Goal: Task Accomplishment & Management: Complete application form

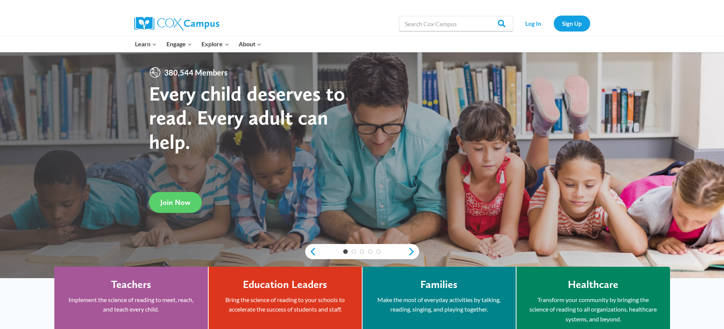
scroll to position [38, 0]
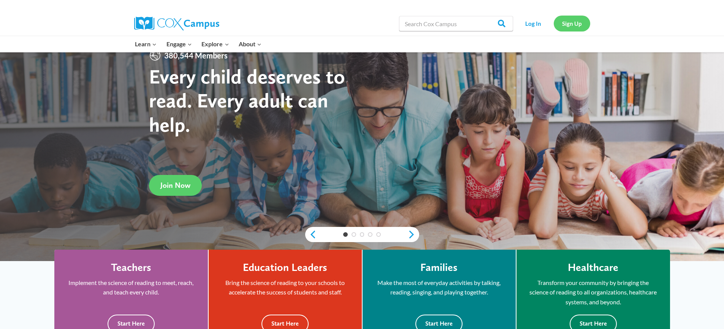
click at [577, 28] on link "Sign Up" at bounding box center [571, 24] width 36 height 16
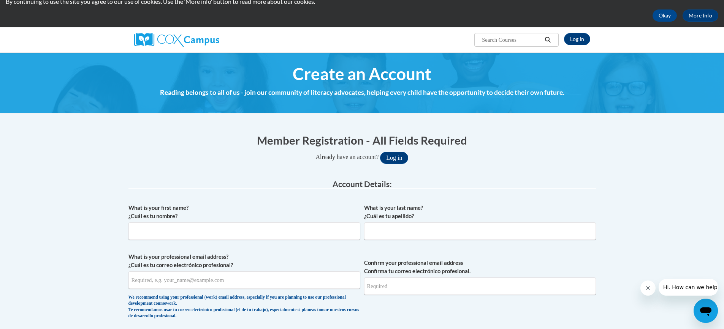
scroll to position [38, 0]
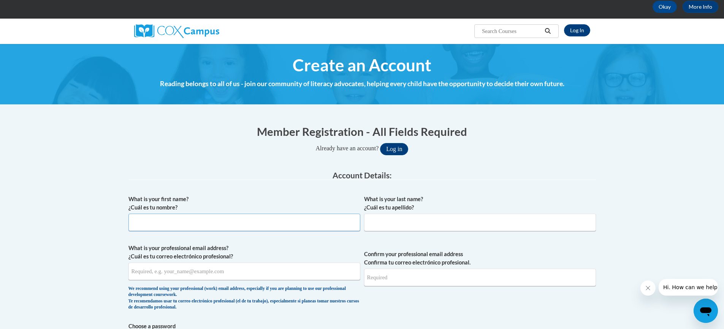
click at [192, 217] on input "What is your first name? ¿Cuál es tu nombre?" at bounding box center [244, 222] width 232 height 17
type input "Jessica"
type input "Benefield"
type input "JBENEFIELD04@GMAIL.com"
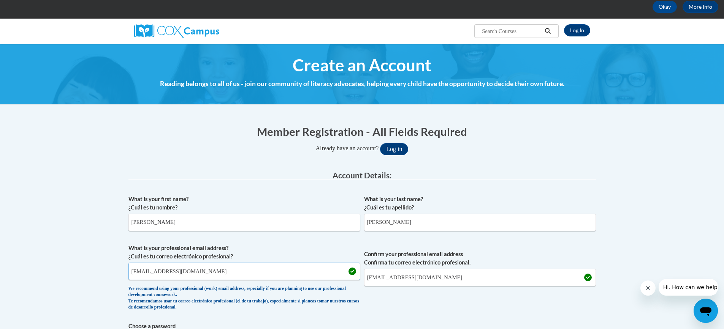
drag, startPoint x: 237, startPoint y: 271, endPoint x: 66, endPoint y: 260, distance: 171.7
click at [200, 269] on input "JBENEFIELD04@GMAIL.com" at bounding box center [244, 271] width 232 height 17
drag, startPoint x: 223, startPoint y: 274, endPoint x: 82, endPoint y: 260, distance: 142.0
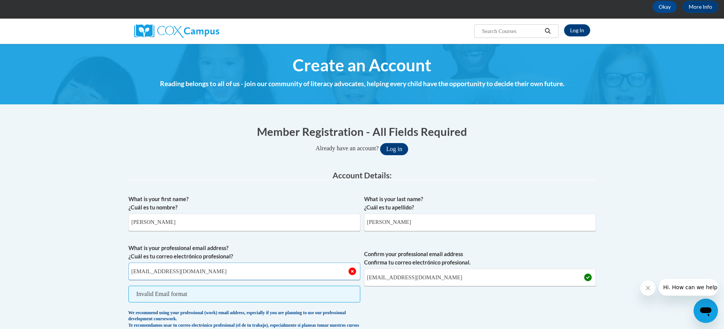
type input "jdbenefield@valdosta.edu"
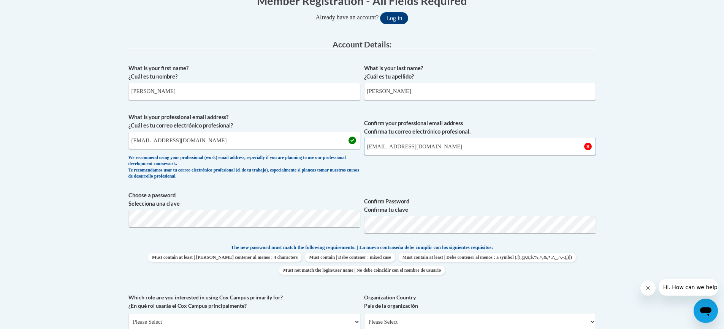
scroll to position [190, 0]
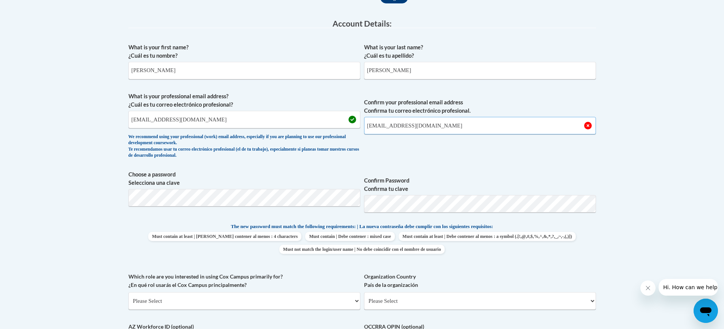
type input "jdbenefield@valdosta.edu"
click at [449, 175] on span "Confirm Password Confirma tu clave" at bounding box center [480, 195] width 232 height 48
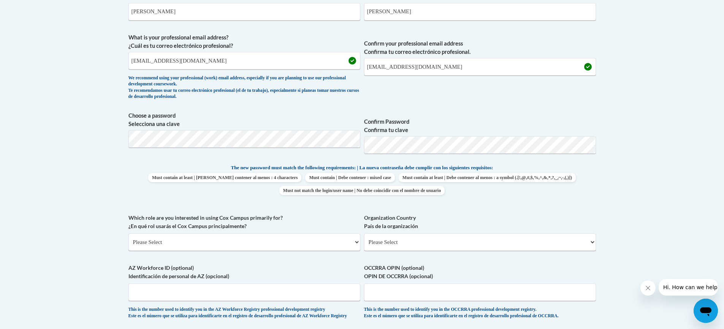
scroll to position [266, 0]
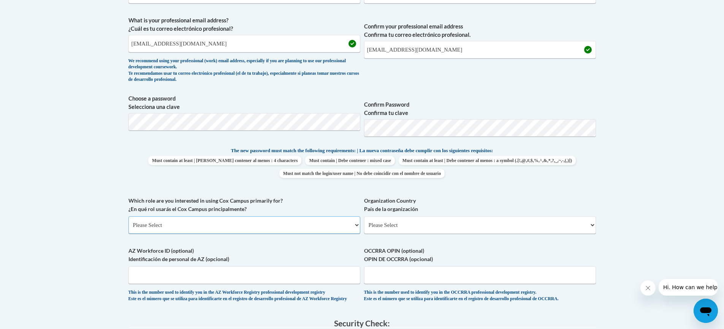
click at [201, 224] on select "Please Select College/University | Colegio/Universidad Community/Nonprofit Part…" at bounding box center [244, 225] width 232 height 17
select select "5a18ea06-2b54-4451-96f2-d152daf9eac5"
click at [128, 217] on select "Please Select College/University | Colegio/Universidad Community/Nonprofit Part…" at bounding box center [244, 225] width 232 height 17
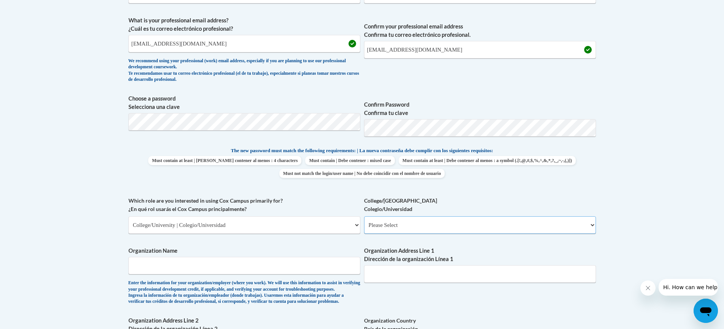
click at [413, 224] on select "Please Select College/University Staff | Empleado universitario College/Univers…" at bounding box center [480, 225] width 232 height 17
select select "99b32b07-cffc-426c-8bf6-0cd77760d84b"
click at [364, 217] on select "Please Select College/University Staff | Empleado universitario College/Univers…" at bounding box center [480, 225] width 232 height 17
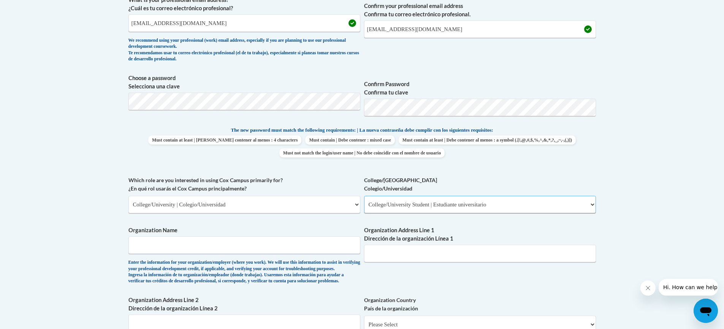
scroll to position [304, 0]
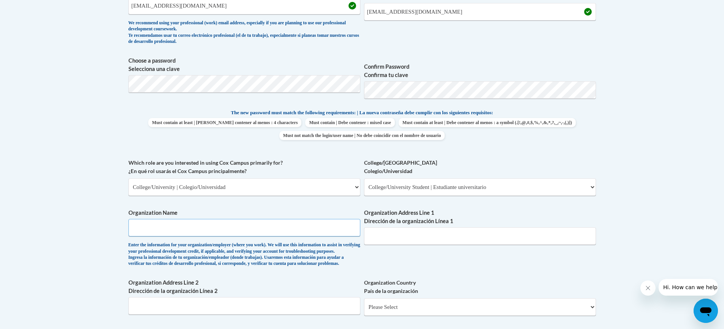
click at [264, 230] on input "Organization Name" at bounding box center [244, 227] width 232 height 17
type input "V"
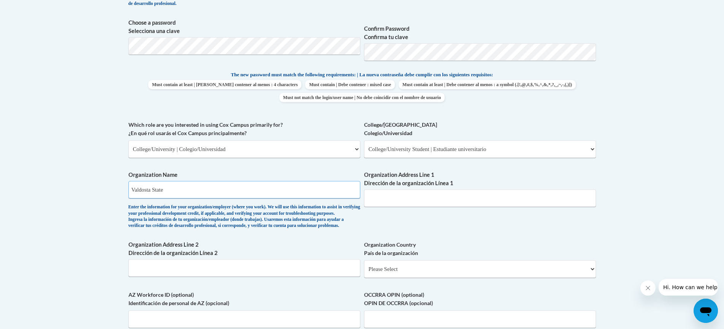
type input "Valdosta State"
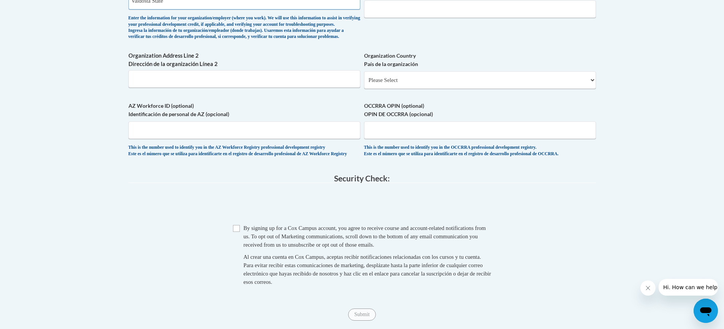
scroll to position [532, 0]
click at [240, 250] on span "Checkbox By signing up for a Cox Campus account, you agree to receive course an…" at bounding box center [362, 258] width 258 height 70
click at [239, 231] on input "Checkbox" at bounding box center [236, 227] width 7 height 7
checkbox input "true"
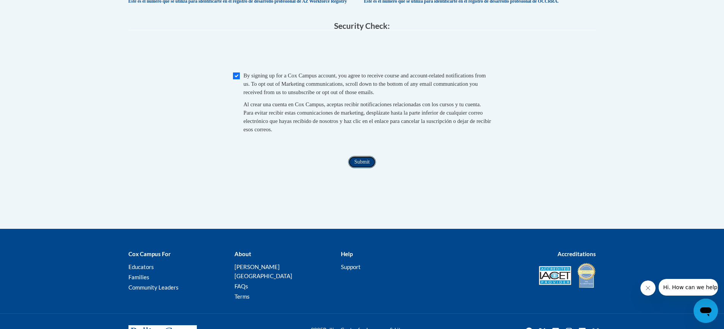
click at [357, 168] on input "Submit" at bounding box center [361, 162] width 27 height 12
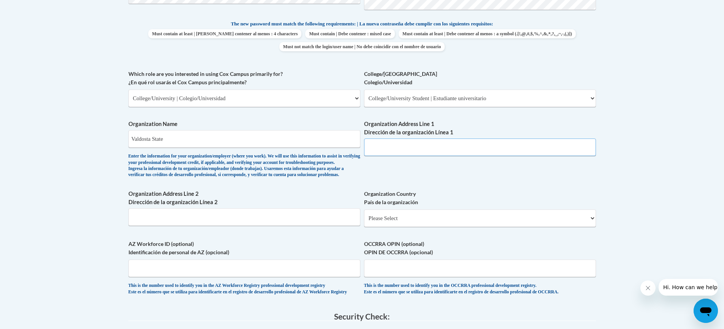
scroll to position [379, 0]
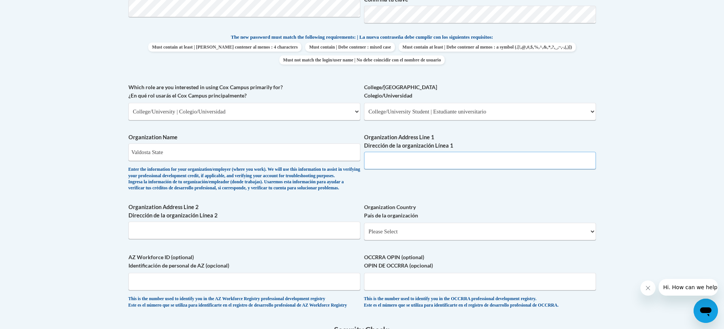
paste input "1500 N Patterson St, Valdosta, GA 31698"
type input "1500 N Patterson St, Valdosta, GA 31698"
click at [408, 240] on select "Please Select United States | Estados Unidos Outside of the United States | Fue…" at bounding box center [480, 231] width 232 height 17
select select "ad49bcad-a171-4b2e-b99c-48b446064914"
click at [364, 235] on select "Please Select United States | Estados Unidos Outside of the United States | Fue…" at bounding box center [480, 231] width 232 height 17
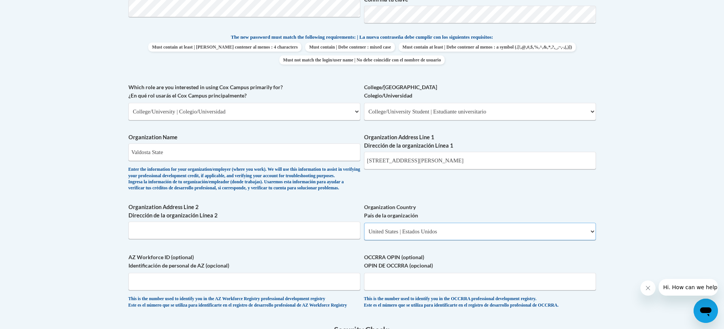
select select
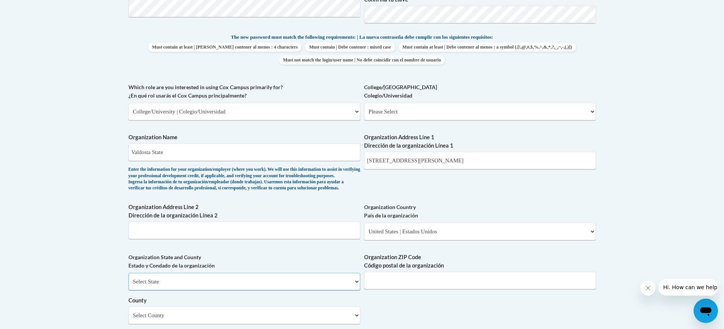
click at [292, 288] on select "Select State Alabama Alaska Arizona Arkansas California Colorado Connecticut De…" at bounding box center [244, 281] width 232 height 17
select select "Georgia"
click at [128, 286] on select "Select State Alabama Alaska Arizona Arkansas California Colorado Connecticut De…" at bounding box center [244, 281] width 232 height 17
click at [380, 289] on input "Organization ZIP Code Código postal de la organización" at bounding box center [480, 280] width 232 height 17
type input "31698"
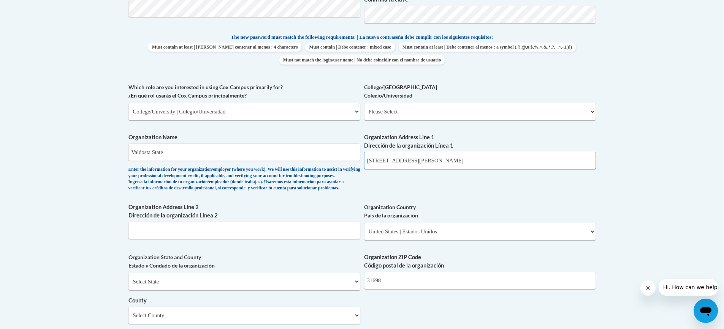
drag, startPoint x: 418, startPoint y: 161, endPoint x: 471, endPoint y: 163, distance: 52.8
click at [471, 163] on input "1500 N Patterson St, Valdosta, GA 31698" at bounding box center [480, 160] width 232 height 17
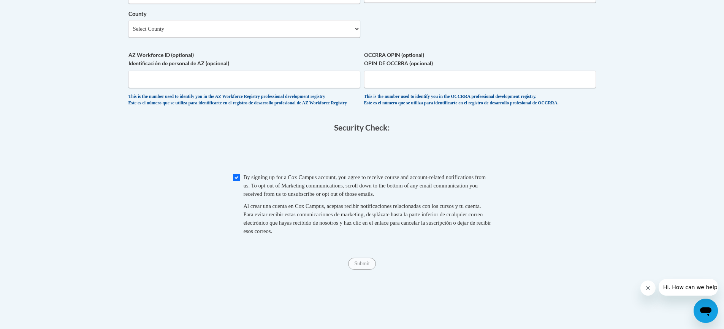
scroll to position [683, 0]
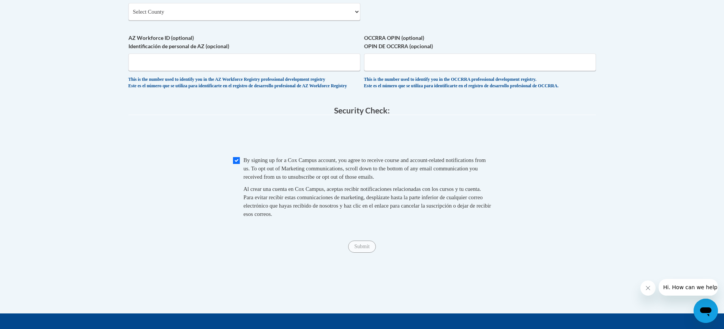
type input "1500 N Patterson St"
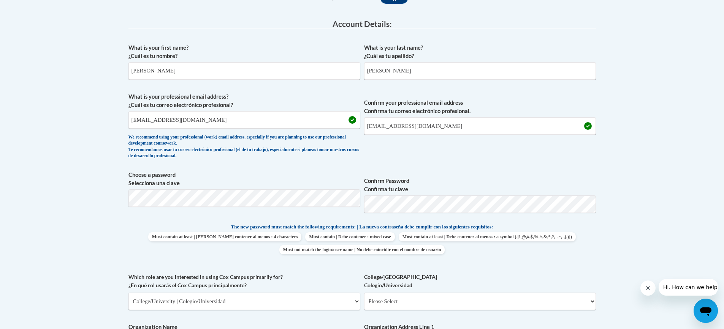
scroll to position [678, 0]
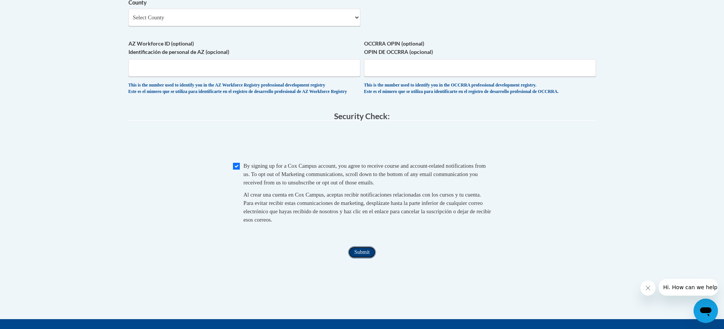
click at [358, 259] on input "Submit" at bounding box center [361, 253] width 27 height 12
